Goal: Information Seeking & Learning: Learn about a topic

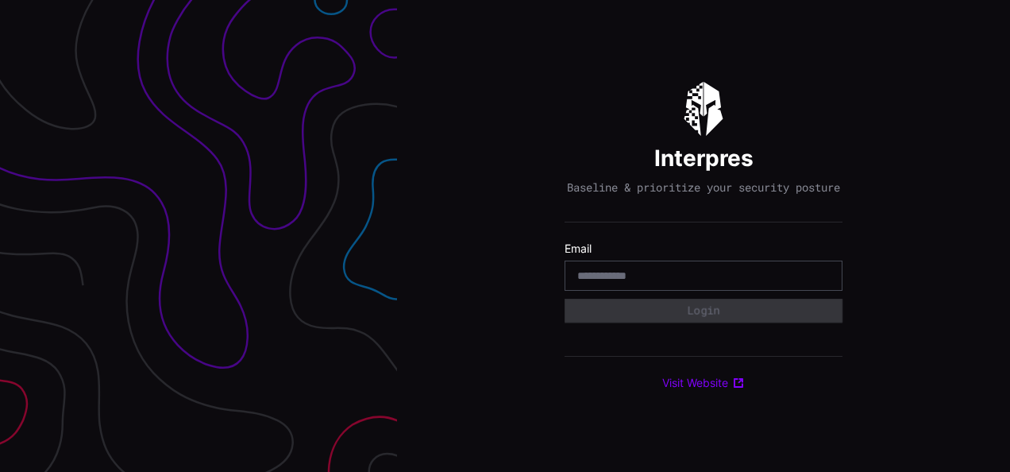
click at [652, 283] on input "email" at bounding box center [703, 275] width 252 height 14
type input "**********"
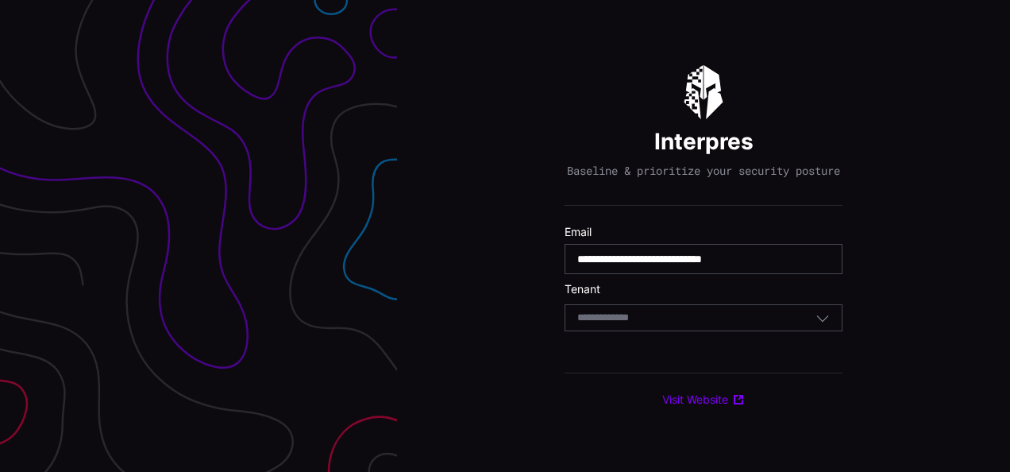
click at [648, 311] on div "Select Tenant" at bounding box center [703, 317] width 278 height 27
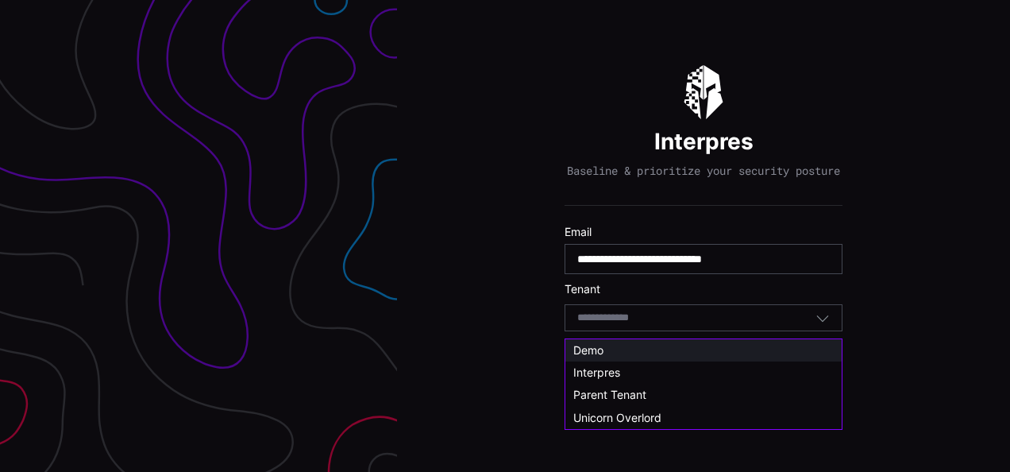
click at [602, 357] on div "Demo" at bounding box center [703, 350] width 276 height 22
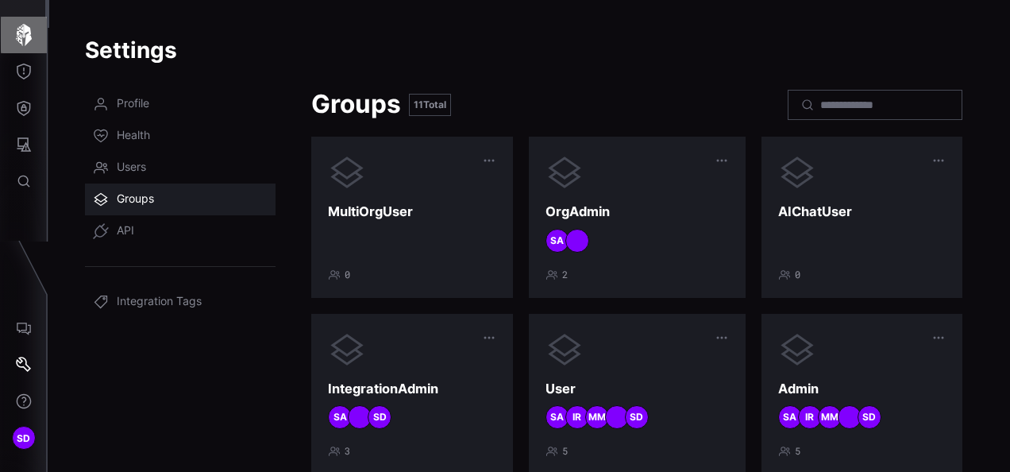
click at [18, 38] on icon "button" at bounding box center [24, 35] width 16 height 22
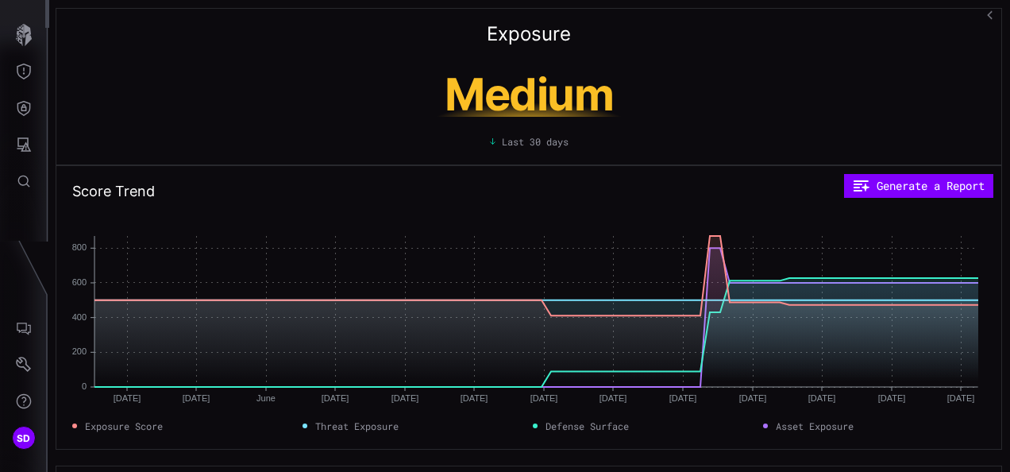
click at [994, 10] on button "button" at bounding box center [991, 15] width 23 height 27
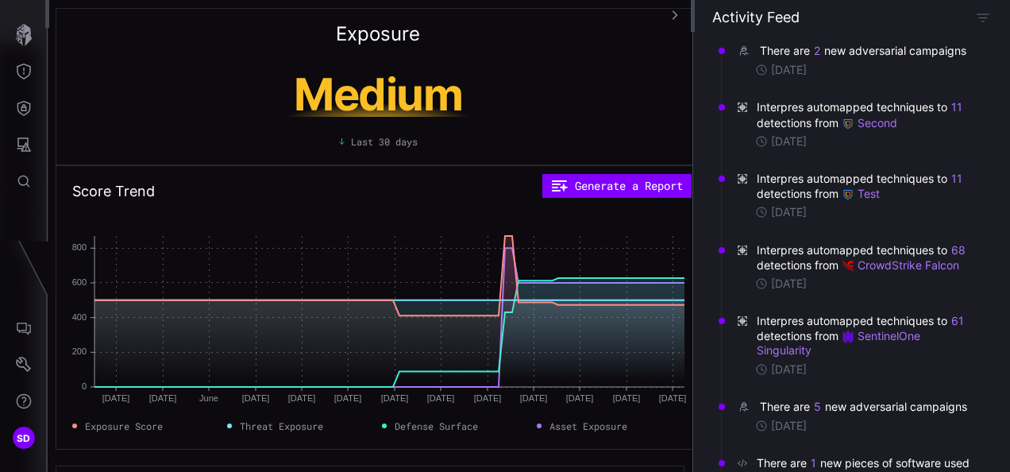
click at [863, 47] on div "There are 2 new adversarial campaigns" at bounding box center [865, 51] width 210 height 16
click at [783, 77] on time "4 days ago" at bounding box center [789, 70] width 36 height 14
click at [786, 56] on div "There are 2 new adversarial campaigns" at bounding box center [865, 51] width 210 height 16
click at [782, 119] on span "Interpres automapped techniques to 11 detections from Second" at bounding box center [866, 114] width 218 height 30
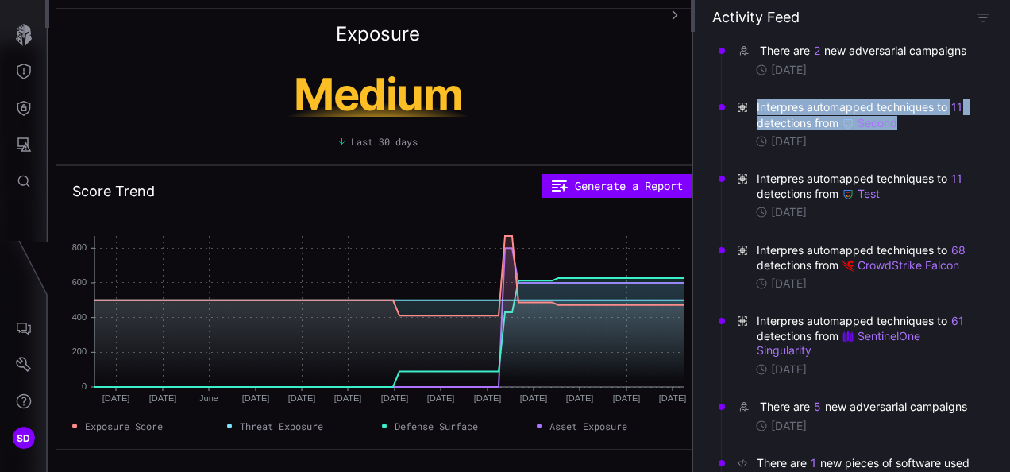
click at [782, 119] on span "Interpres automapped techniques to 11 detections from Second" at bounding box center [866, 114] width 218 height 30
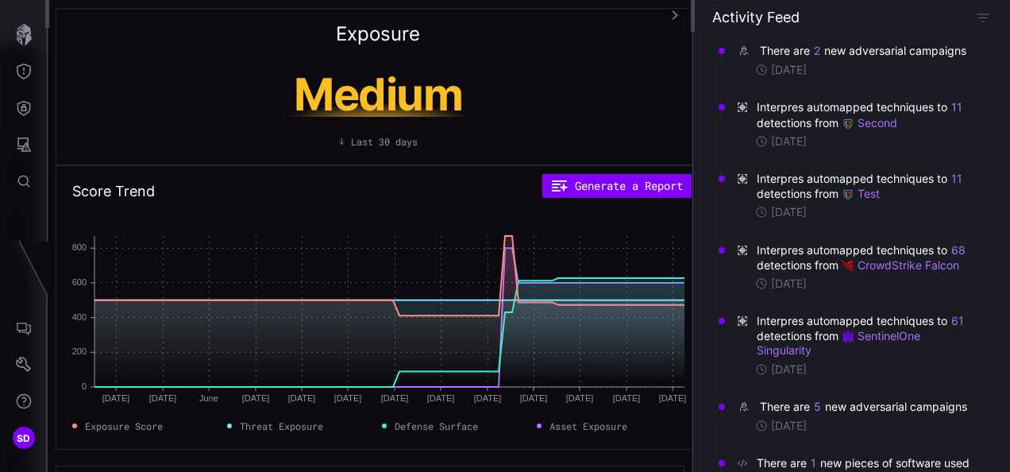
click at [796, 433] on time "4 days ago" at bounding box center [789, 425] width 36 height 14
click at [768, 53] on div "There are 2 new adversarial campaigns" at bounding box center [865, 51] width 210 height 16
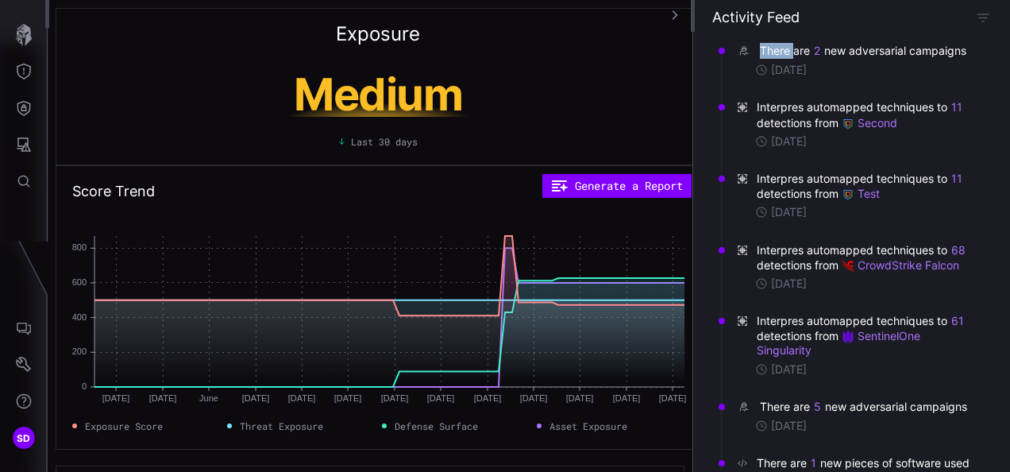
click at [768, 53] on div "There are 2 new adversarial campaigns" at bounding box center [865, 51] width 210 height 16
drag, startPoint x: 768, startPoint y: 53, endPoint x: 705, endPoint y: 71, distance: 66.1
click at [705, 71] on div "There are 2 new adversarial campaigns 4 days ago Interpres automapped technique…" at bounding box center [851, 252] width 317 height 440
click at [829, 122] on span "Interpres automapped techniques to 11 detections from Second" at bounding box center [866, 114] width 218 height 30
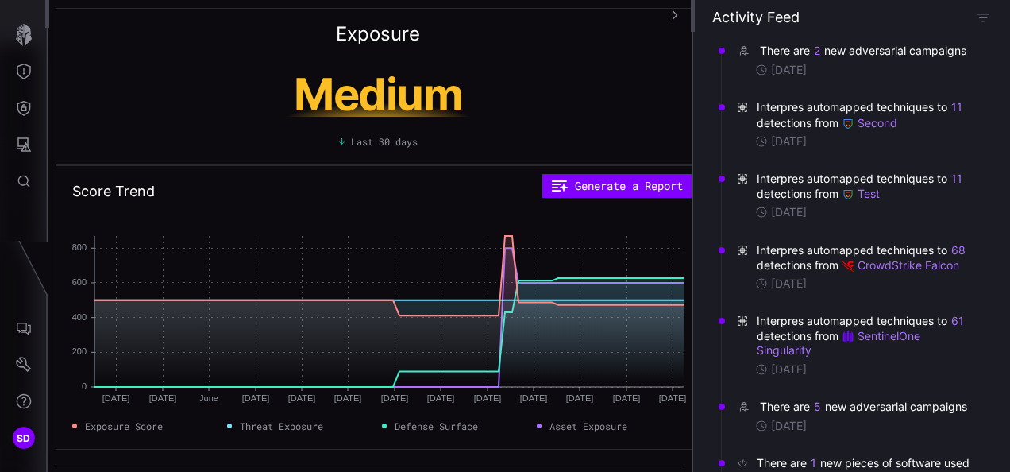
click at [829, 122] on span "Interpres automapped techniques to 11 detections from Second" at bounding box center [866, 114] width 218 height 30
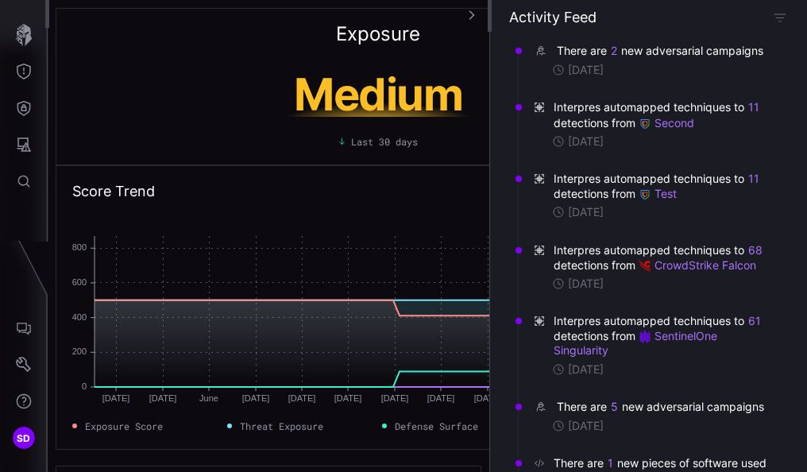
click at [598, 77] on time "4 days ago" at bounding box center [586, 70] width 36 height 14
click at [578, 56] on div "There are 2 new adversarial campaigns" at bounding box center [661, 51] width 210 height 16
click at [611, 51] on button "2" at bounding box center [613, 51] width 7 height 14
drag, startPoint x: 611, startPoint y: 51, endPoint x: 556, endPoint y: 48, distance: 54.8
click at [556, 48] on div "There are 2 new adversarial campaigns" at bounding box center [661, 51] width 210 height 16
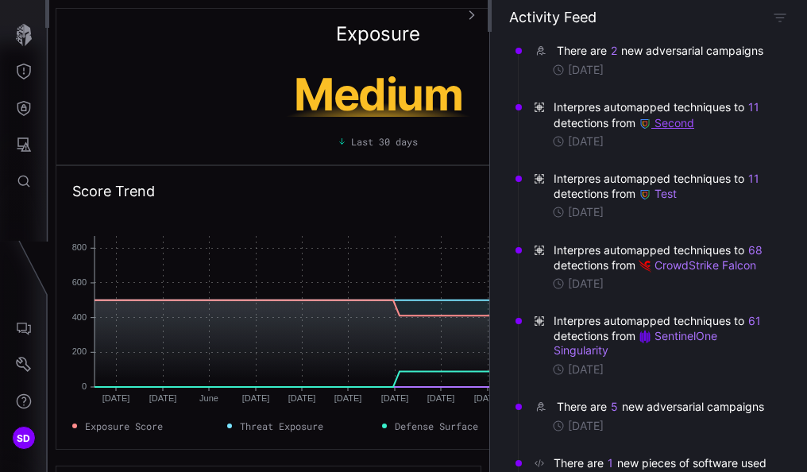
click at [689, 129] on link "Second" at bounding box center [666, 122] width 56 height 13
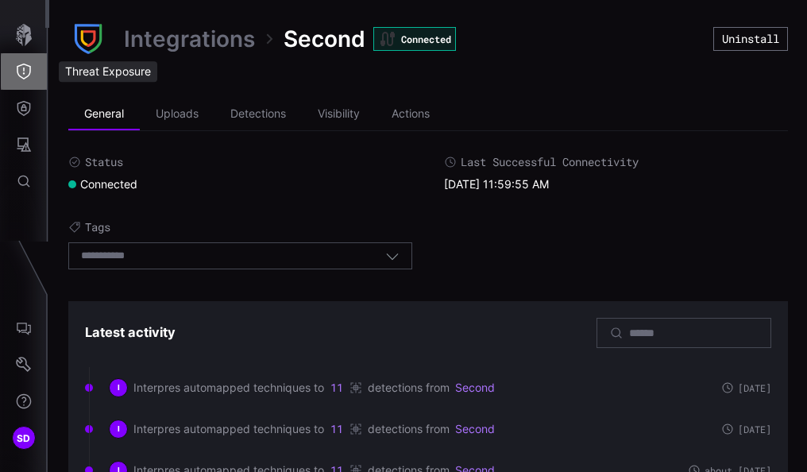
click at [27, 64] on icon "Threat Exposure" at bounding box center [24, 72] width 16 height 16
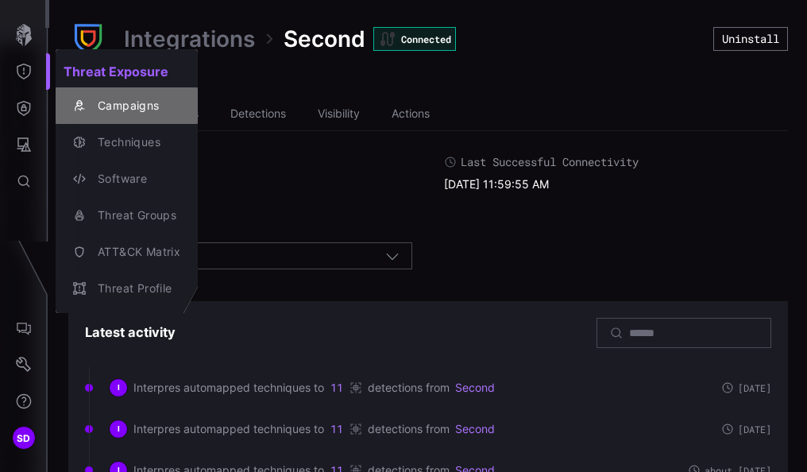
click at [119, 98] on div "Campaigns" at bounding box center [135, 106] width 90 height 20
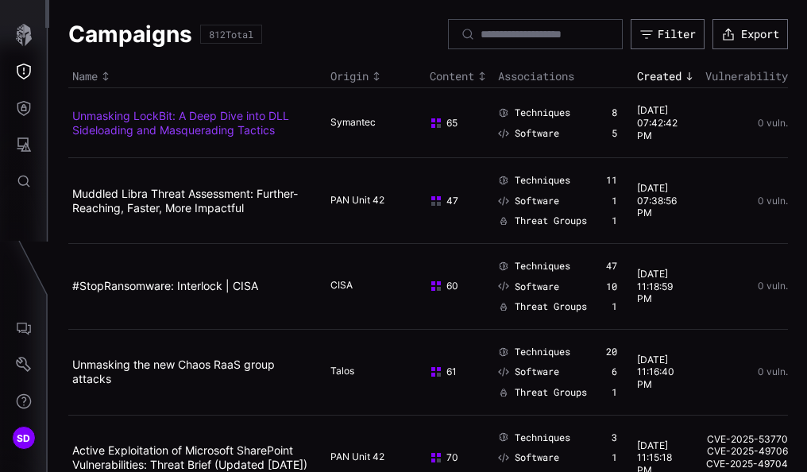
click at [112, 125] on link "Unmasking LockBit: A Deep Dive into DLL Sideloading and Masquerading Tactics" at bounding box center [180, 123] width 217 height 28
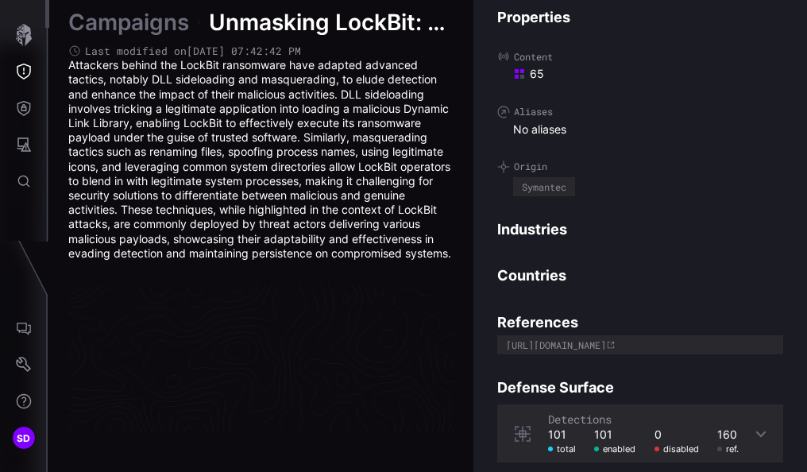
scroll to position [3512, 1003]
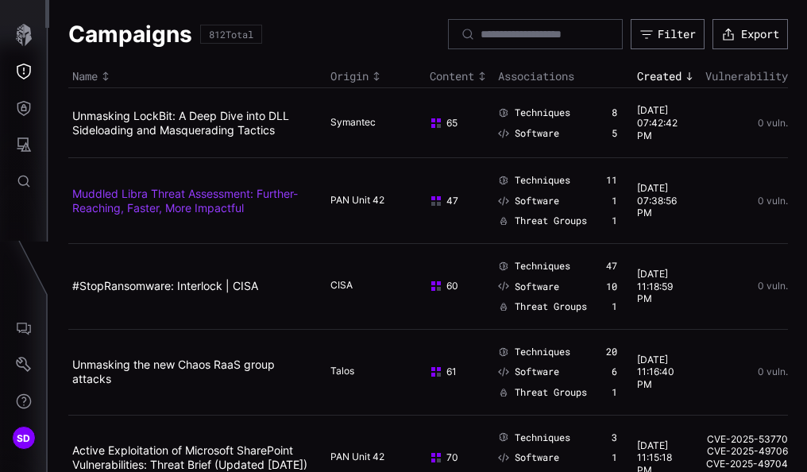
click at [105, 206] on link "Muddled Libra Threat Assessment: Further-Reaching, Faster, More Impactful" at bounding box center [184, 201] width 225 height 28
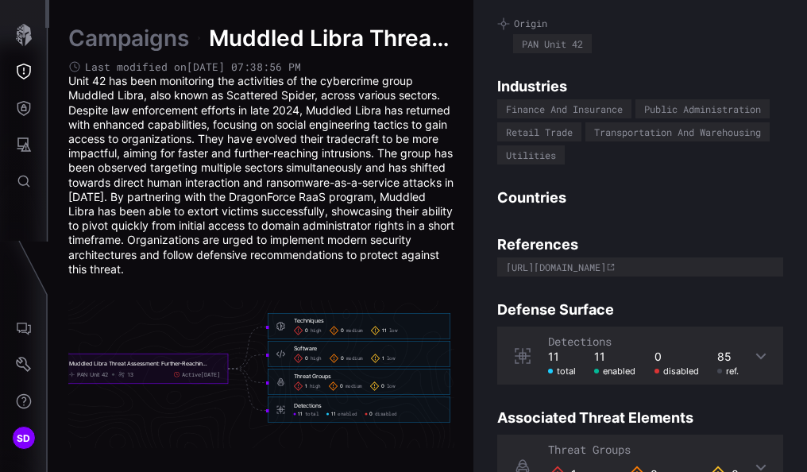
scroll to position [79, 0]
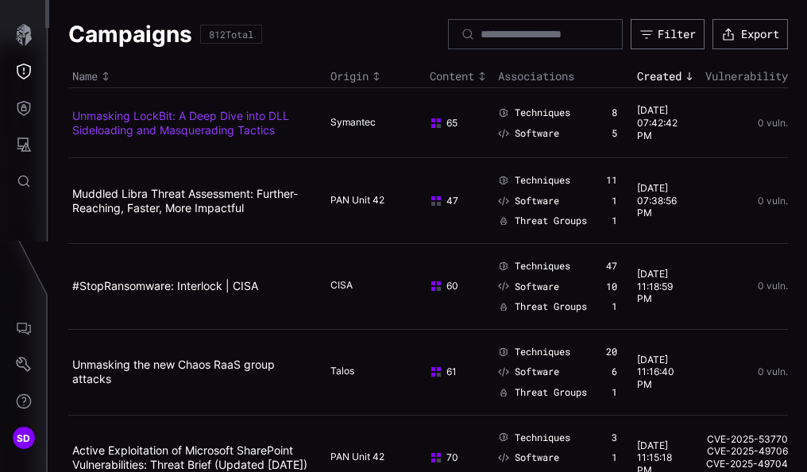
click at [113, 109] on link "Unmasking LockBit: A Deep Dive into DLL Sideloading and Masquerading Tactics" at bounding box center [180, 123] width 217 height 28
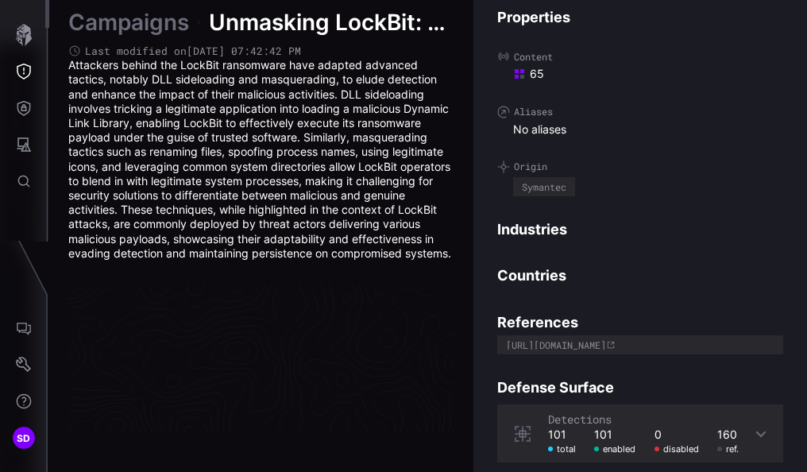
scroll to position [3512, 1003]
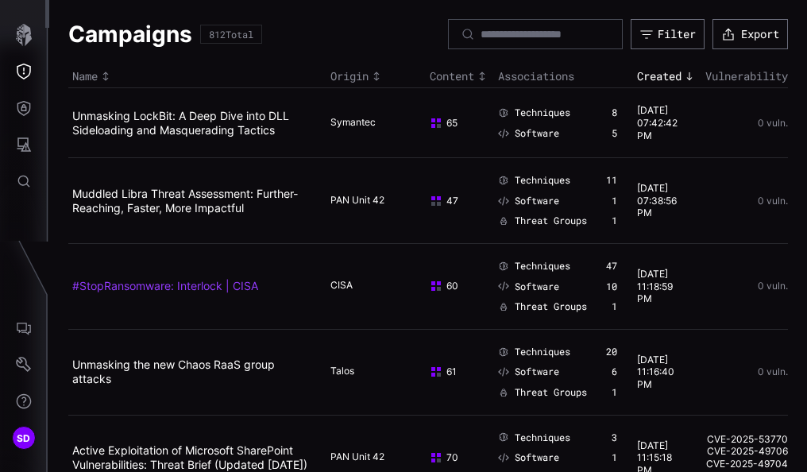
click at [143, 288] on link "#StopRansomware: Interlock | CISA" at bounding box center [165, 285] width 186 height 13
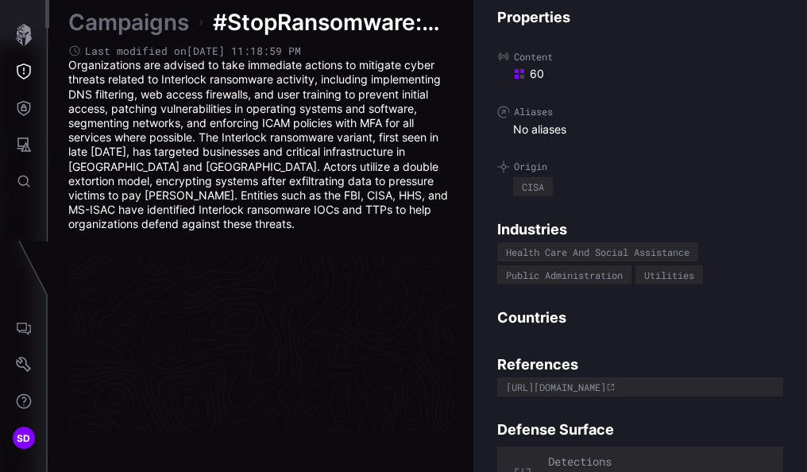
scroll to position [3490, 1003]
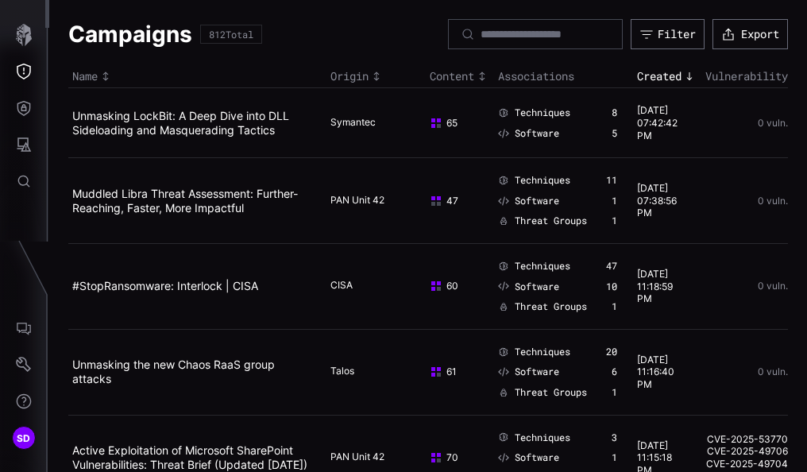
scroll to position [159, 0]
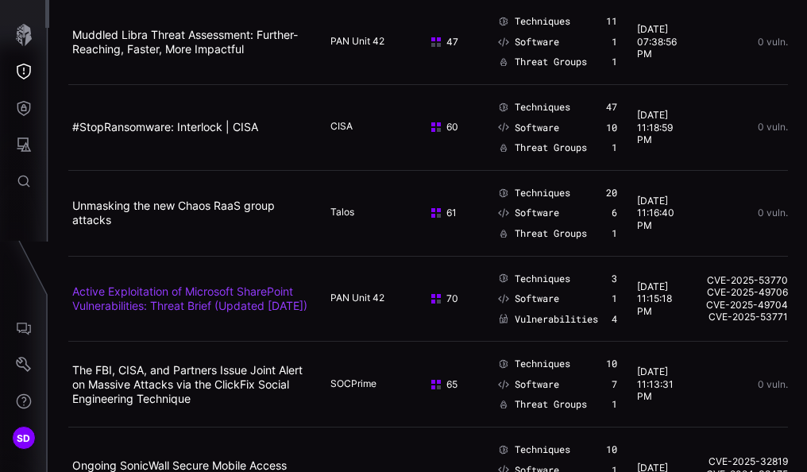
click at [155, 305] on link "Active Exploitation of Microsoft SharePoint Vulnerabilities: Threat Brief (Upda…" at bounding box center [189, 298] width 235 height 28
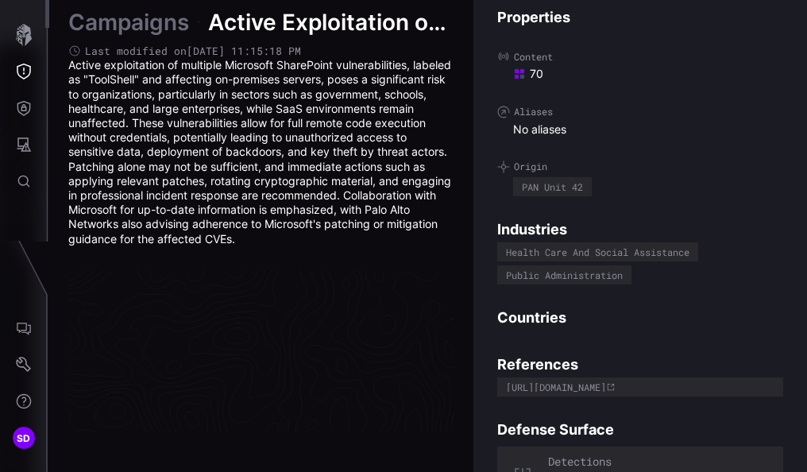
scroll to position [3504, 1003]
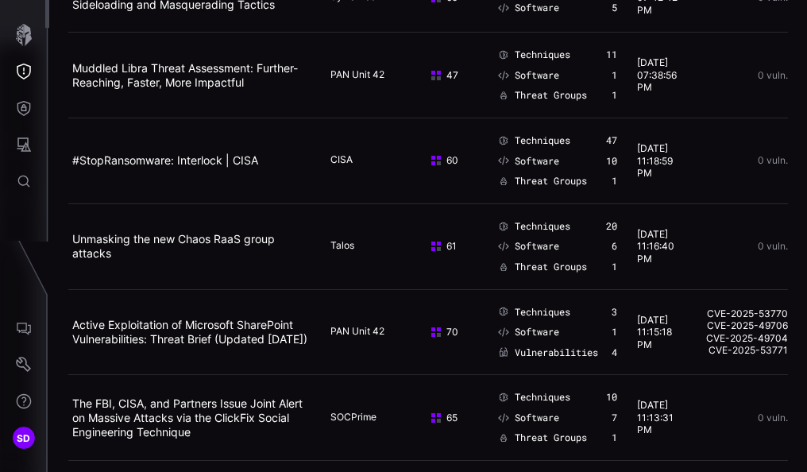
scroll to position [318, 0]
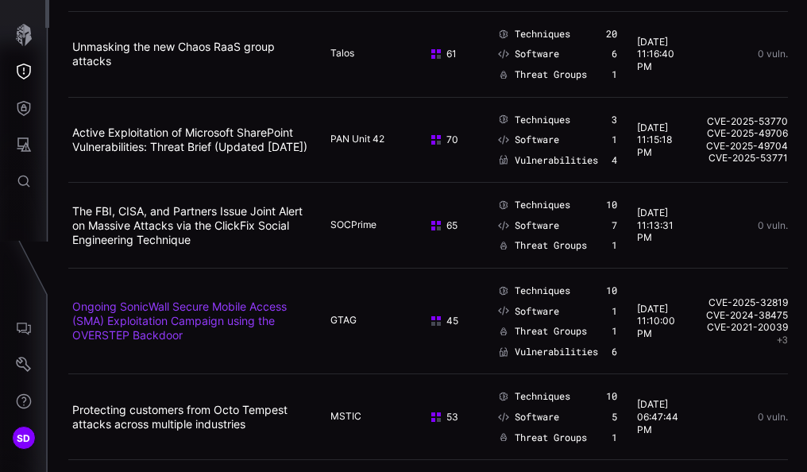
click at [129, 322] on link "Ongoing SonicWall Secure Mobile Access (SMA) Exploitation Campaign using the OV…" at bounding box center [179, 320] width 214 height 42
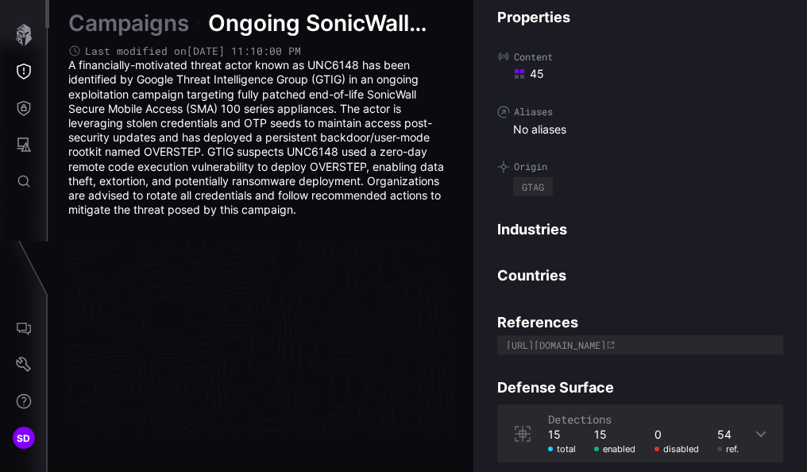
scroll to position [3483, 1003]
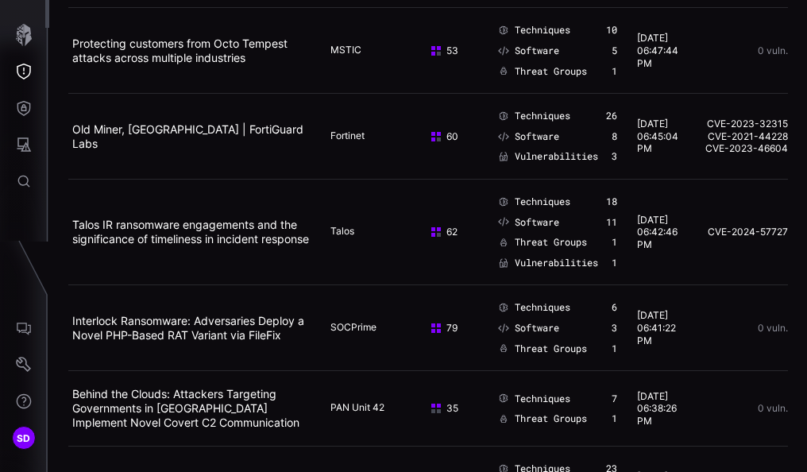
scroll to position [714, 0]
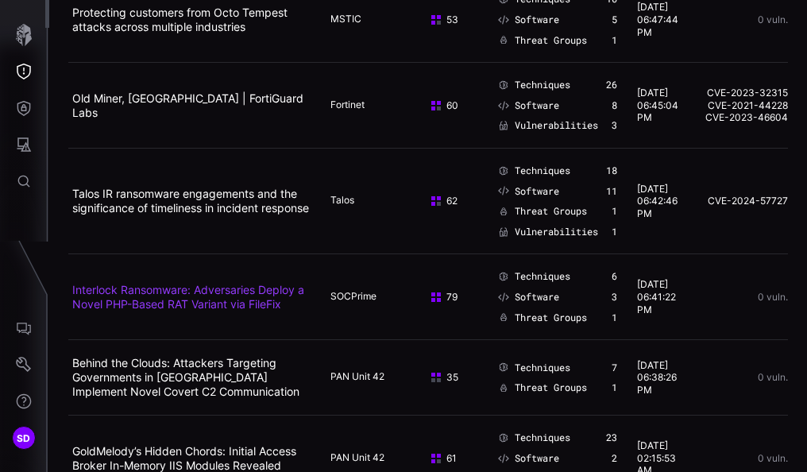
click at [167, 297] on link "Interlock Ransomware: Adversaries Deploy a Novel PHP-Based RAT Variant via File…" at bounding box center [188, 297] width 232 height 28
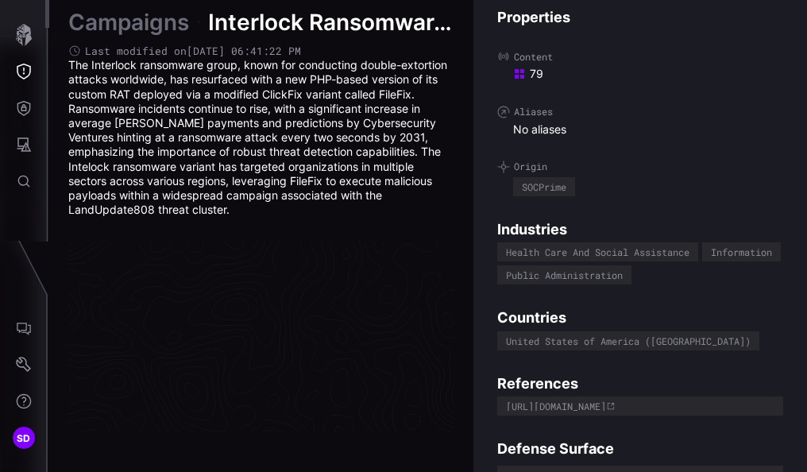
scroll to position [3475, 1003]
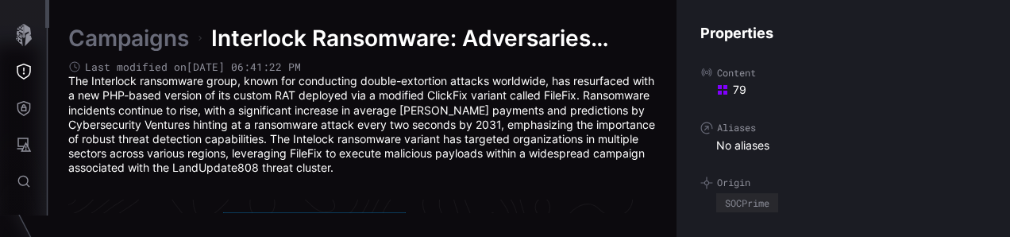
scroll to position [3504, 1049]
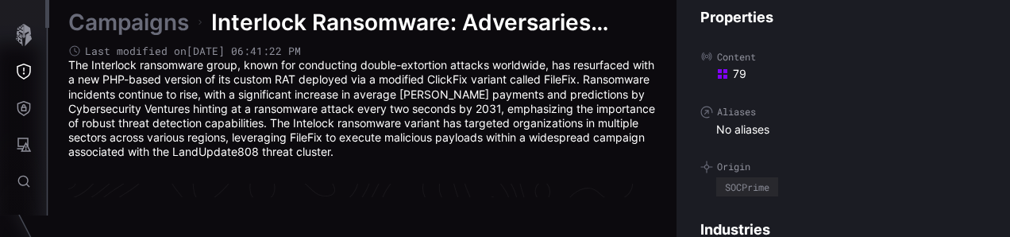
scroll to position [3571, 902]
